Goal: Information Seeking & Learning: Check status

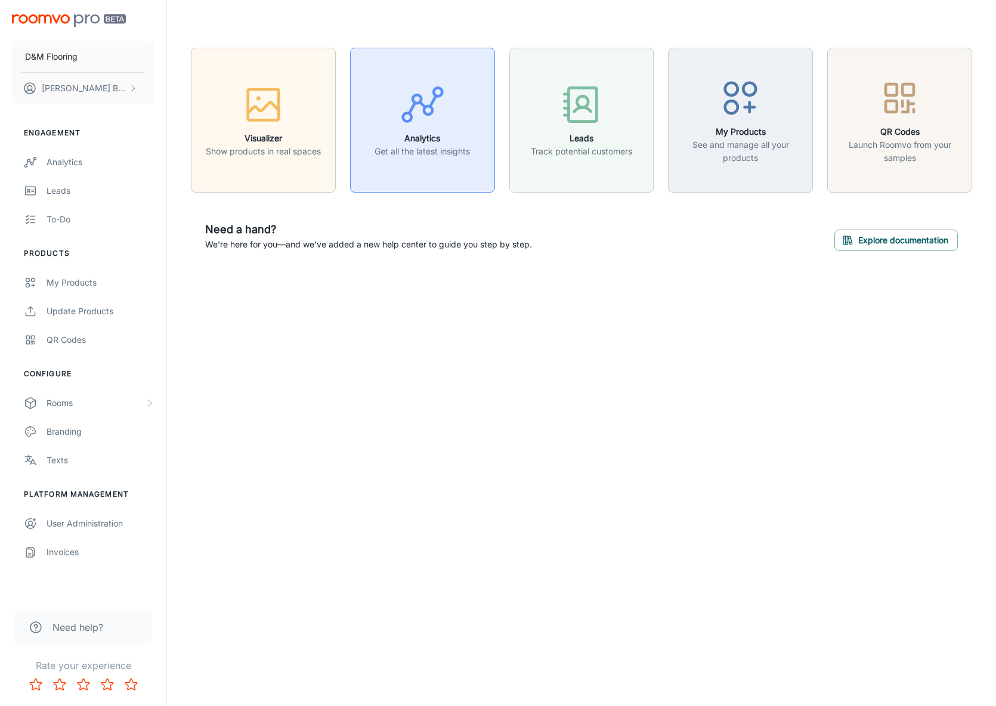
click at [421, 135] on h6 "Analytics" at bounding box center [422, 138] width 95 height 13
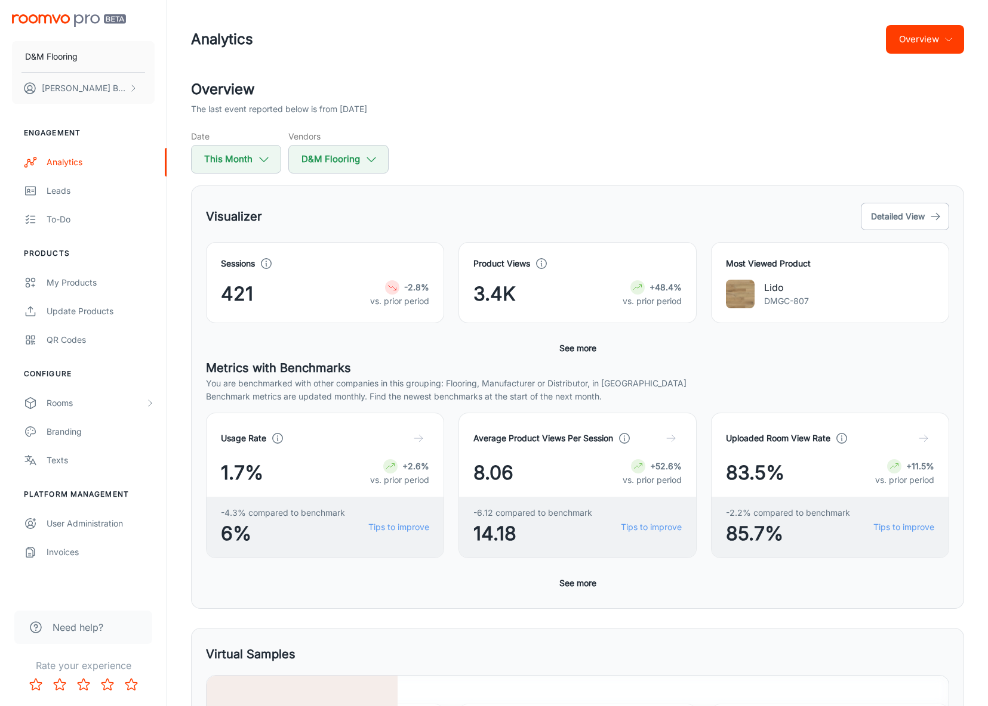
click at [304, 220] on div "Visualizer Detailed View" at bounding box center [577, 216] width 743 height 32
click at [261, 165] on icon "button" at bounding box center [263, 159] width 13 height 13
select select "7"
select select "2025"
select select "7"
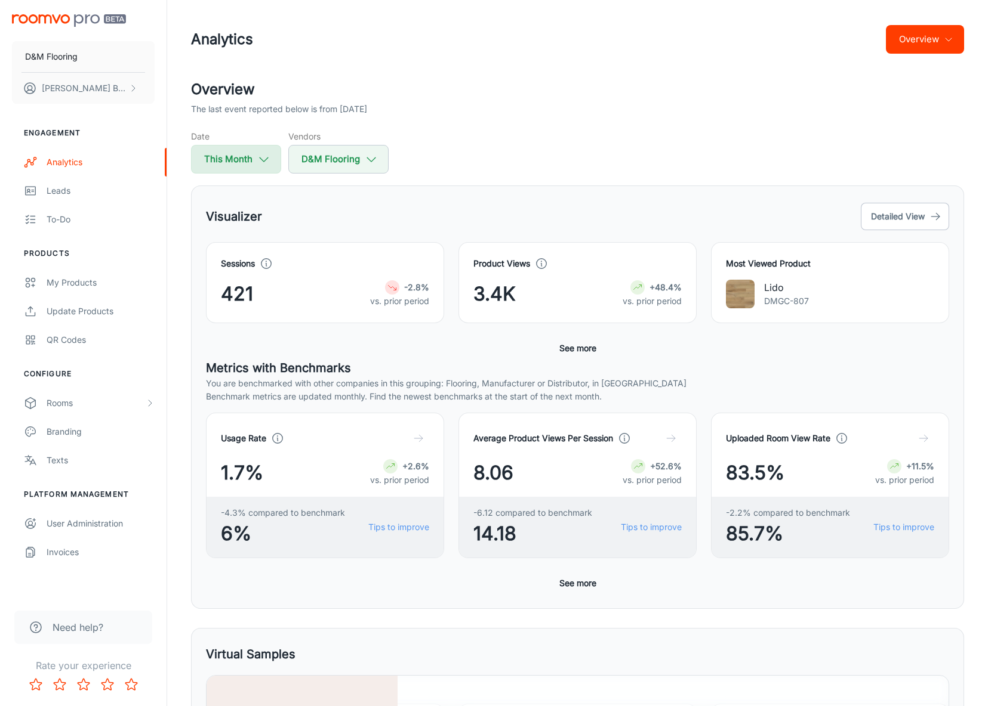
select select "2025"
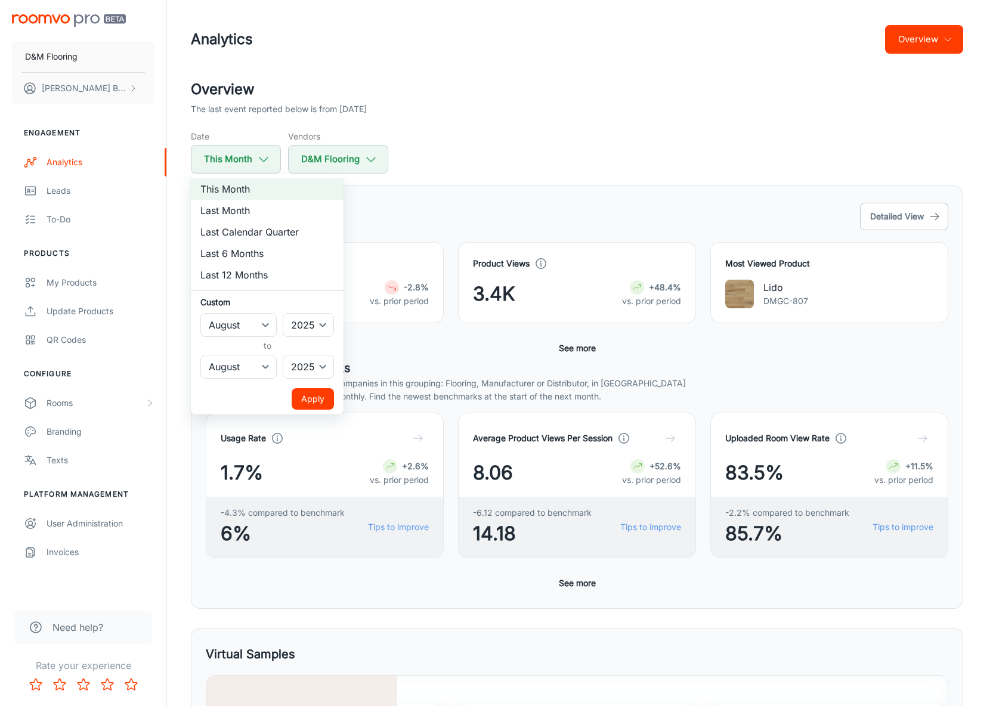
click at [248, 210] on li "Last Month" at bounding box center [267, 210] width 153 height 21
select select "6"
click at [320, 394] on button "Apply" at bounding box center [313, 398] width 42 height 21
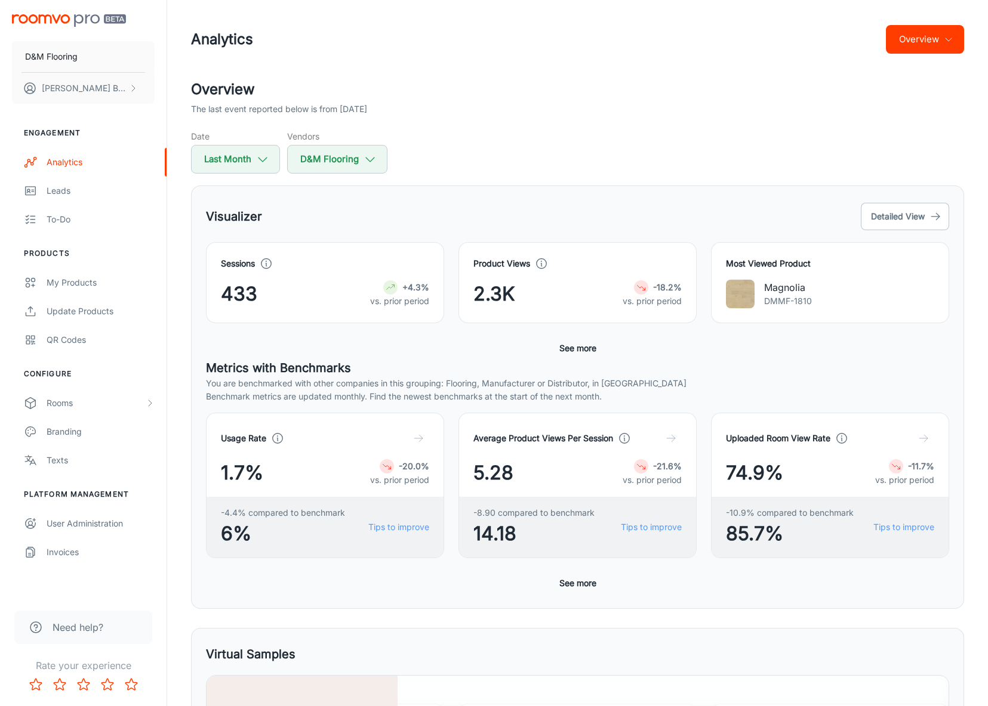
click at [282, 206] on div "Visualizer Detailed View" at bounding box center [577, 216] width 743 height 32
click at [261, 161] on icon "button" at bounding box center [262, 159] width 13 height 13
select select "6"
select select "2025"
select select "6"
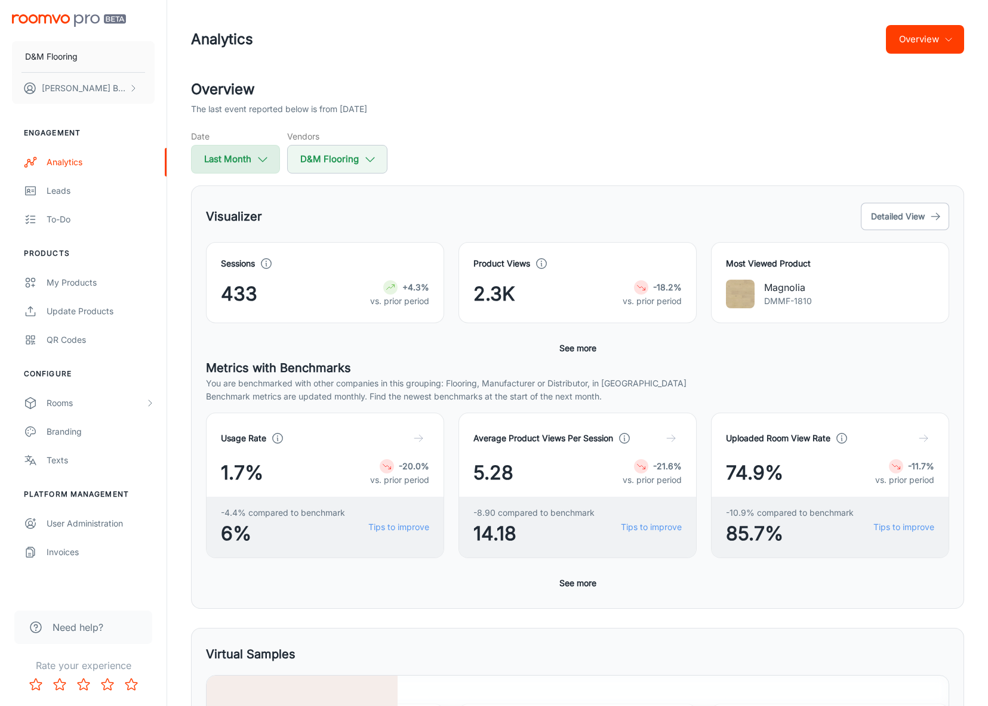
select select "2025"
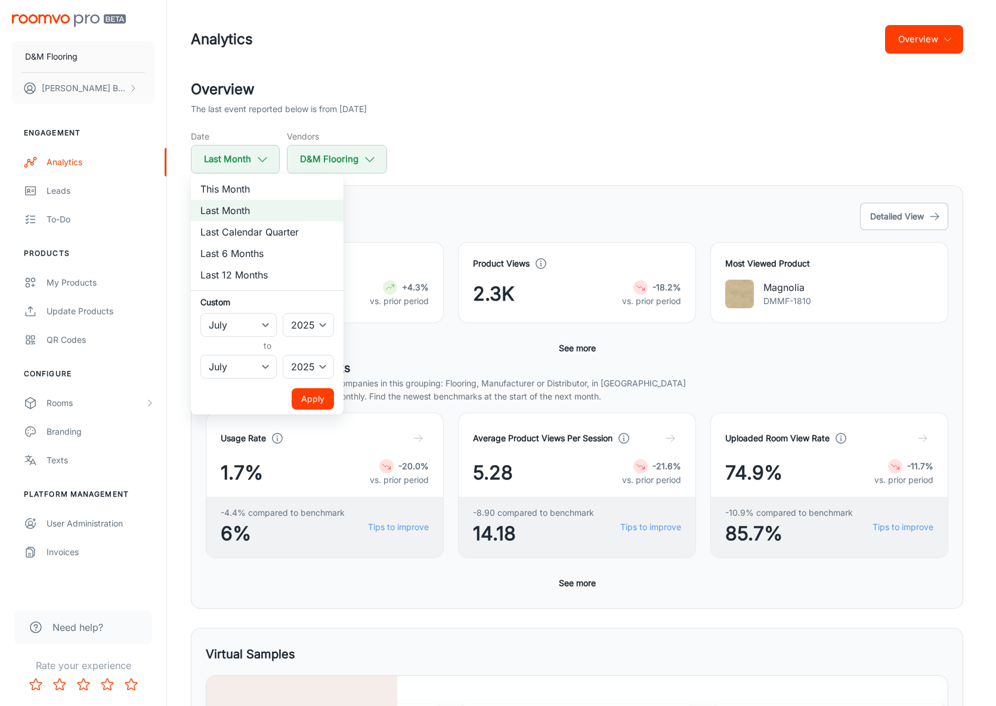
click at [241, 188] on li "This Month" at bounding box center [267, 188] width 153 height 21
select select "7"
click at [305, 396] on button "Apply" at bounding box center [313, 398] width 42 height 21
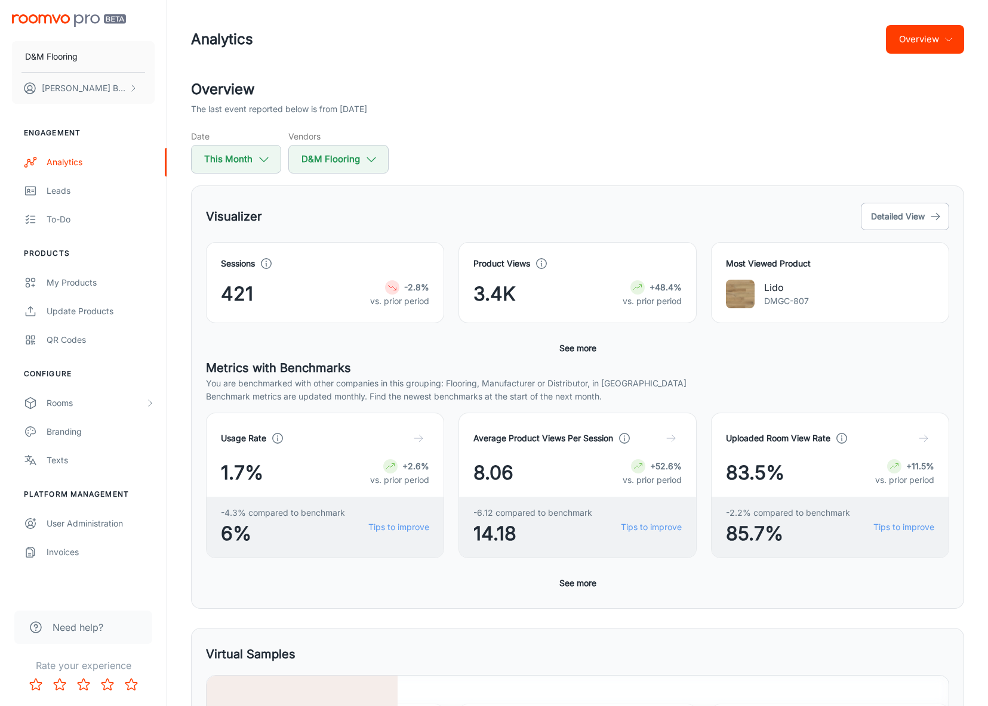
click at [304, 200] on div "Visualizer Detailed View" at bounding box center [577, 216] width 743 height 32
